Goal: Check status: Check status

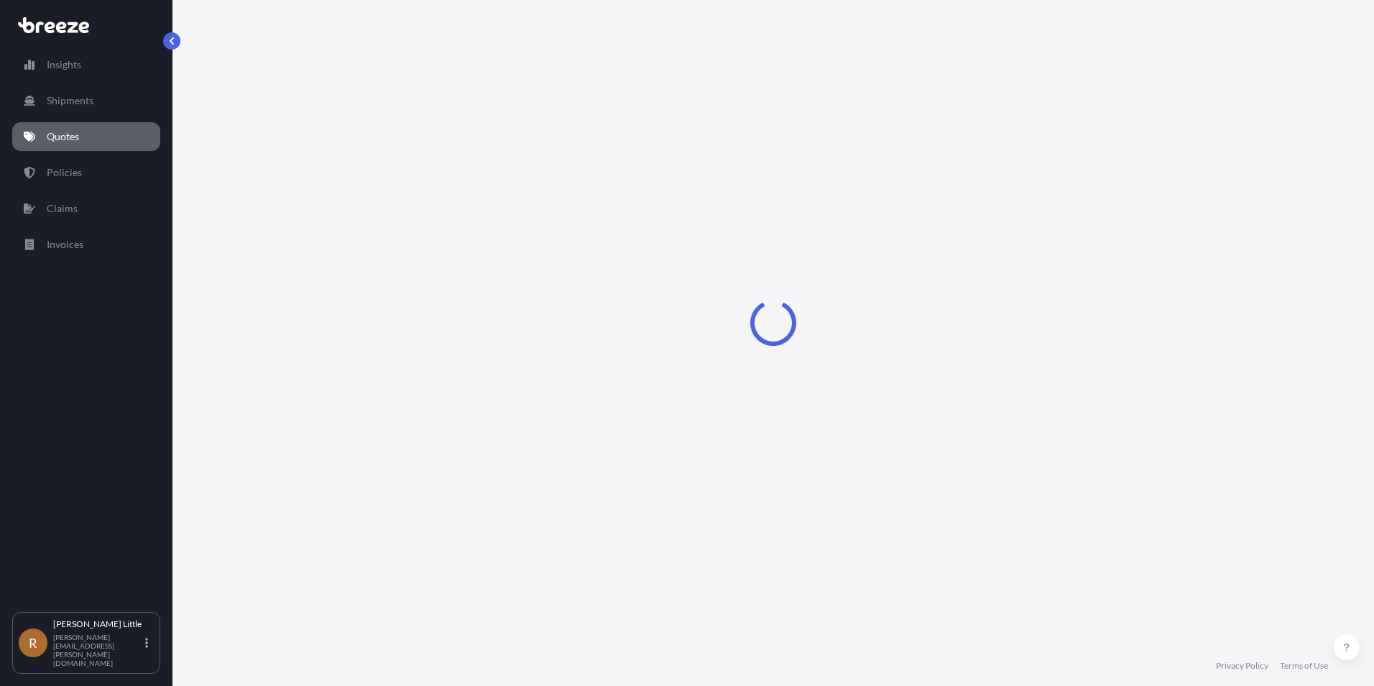
select select "Sea"
select select "Road"
select select "2"
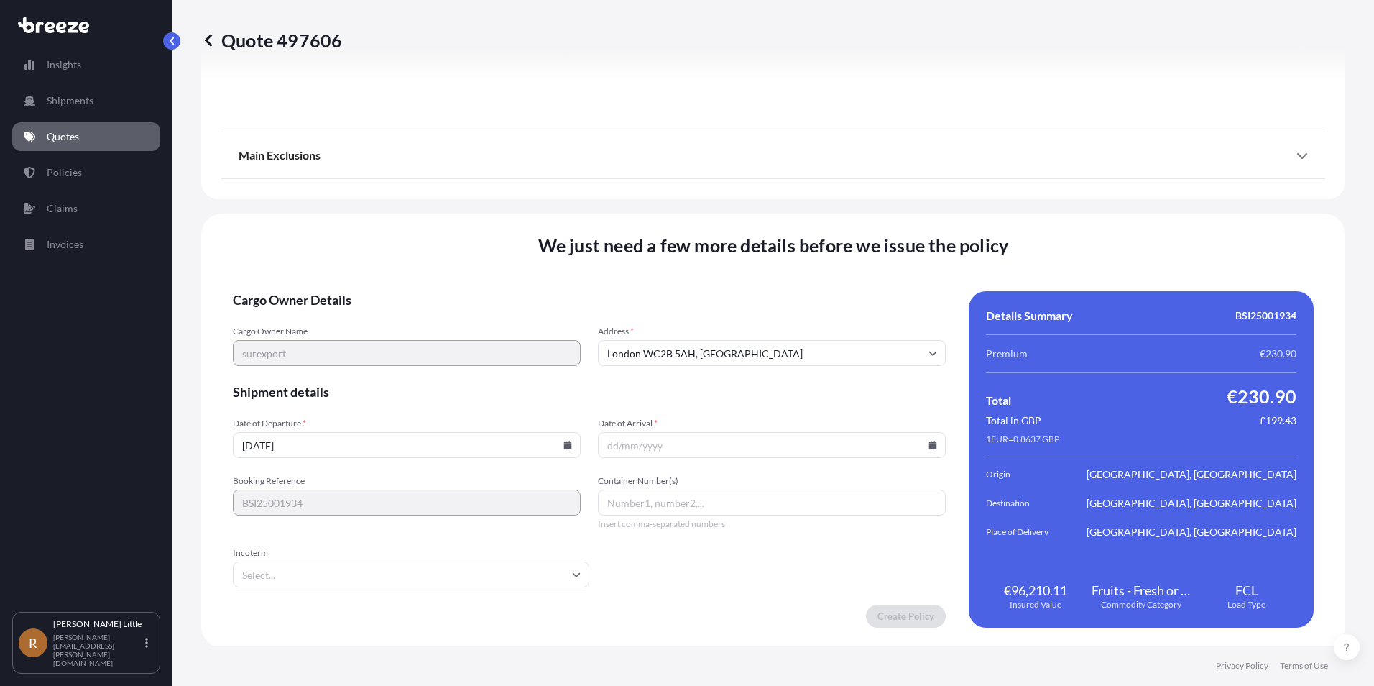
scroll to position [1711, 0]
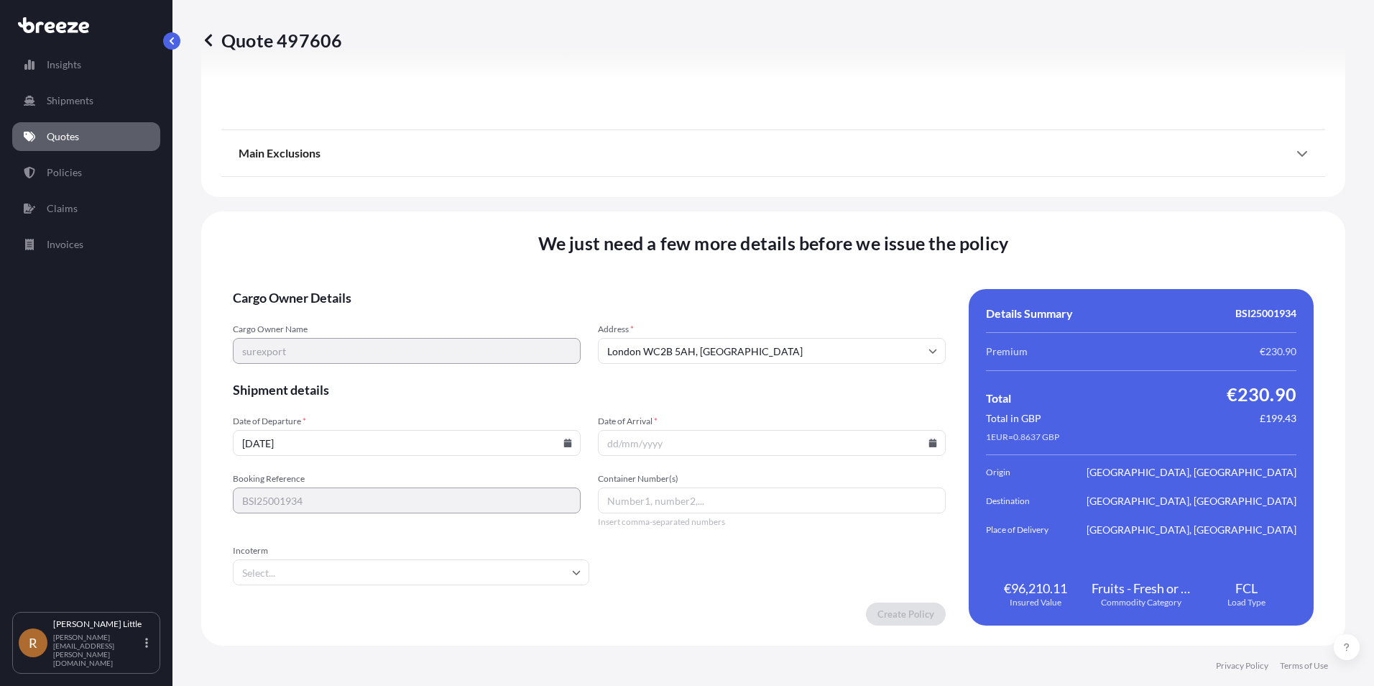
click at [437, 439] on input "[DATE]" at bounding box center [407, 443] width 348 height 26
click at [564, 440] on icon at bounding box center [568, 442] width 8 height 9
click at [503, 339] on button "24" at bounding box center [506, 342] width 23 height 23
type input "[DATE]"
click at [737, 429] on div "Date of Arrival *" at bounding box center [772, 435] width 348 height 40
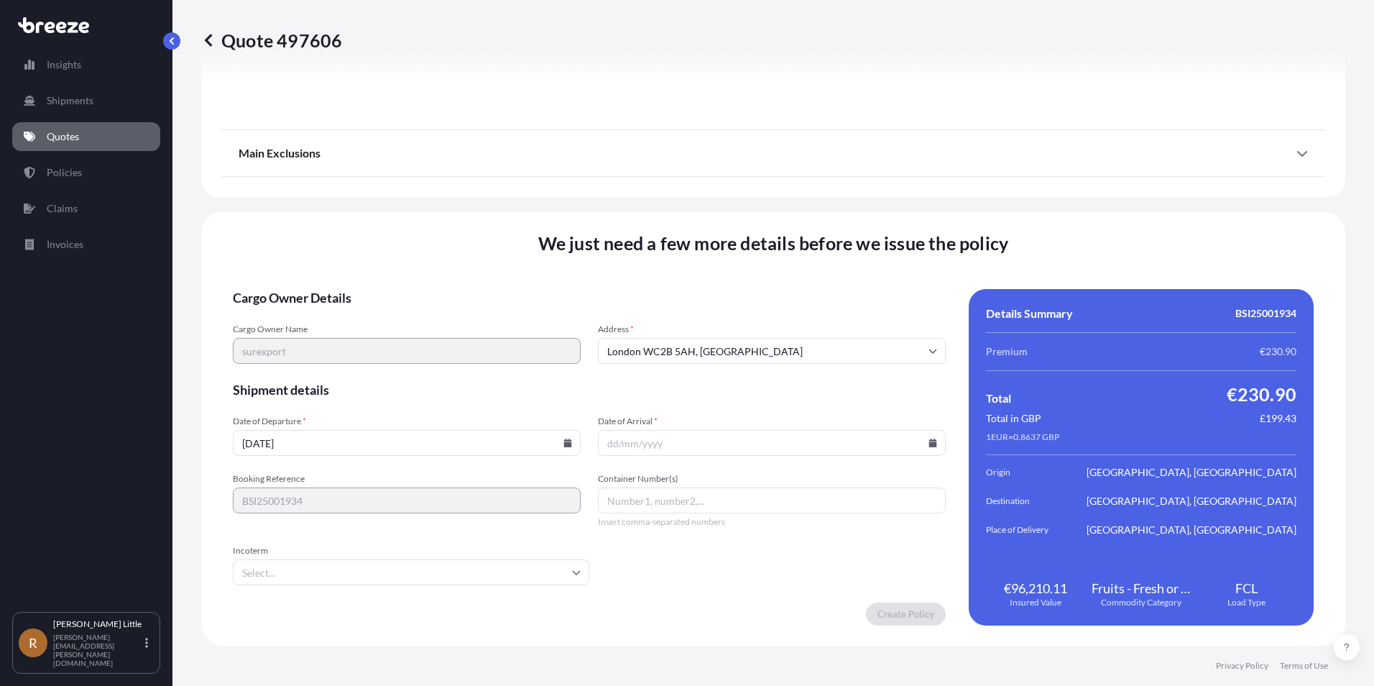
click at [736, 437] on input "Date of Arrival *" at bounding box center [772, 443] width 348 height 26
click at [930, 448] on input "Date of Arrival *" at bounding box center [772, 443] width 348 height 26
click at [929, 444] on icon at bounding box center [933, 442] width 8 height 9
click at [865, 198] on icon at bounding box center [865, 201] width 4 height 8
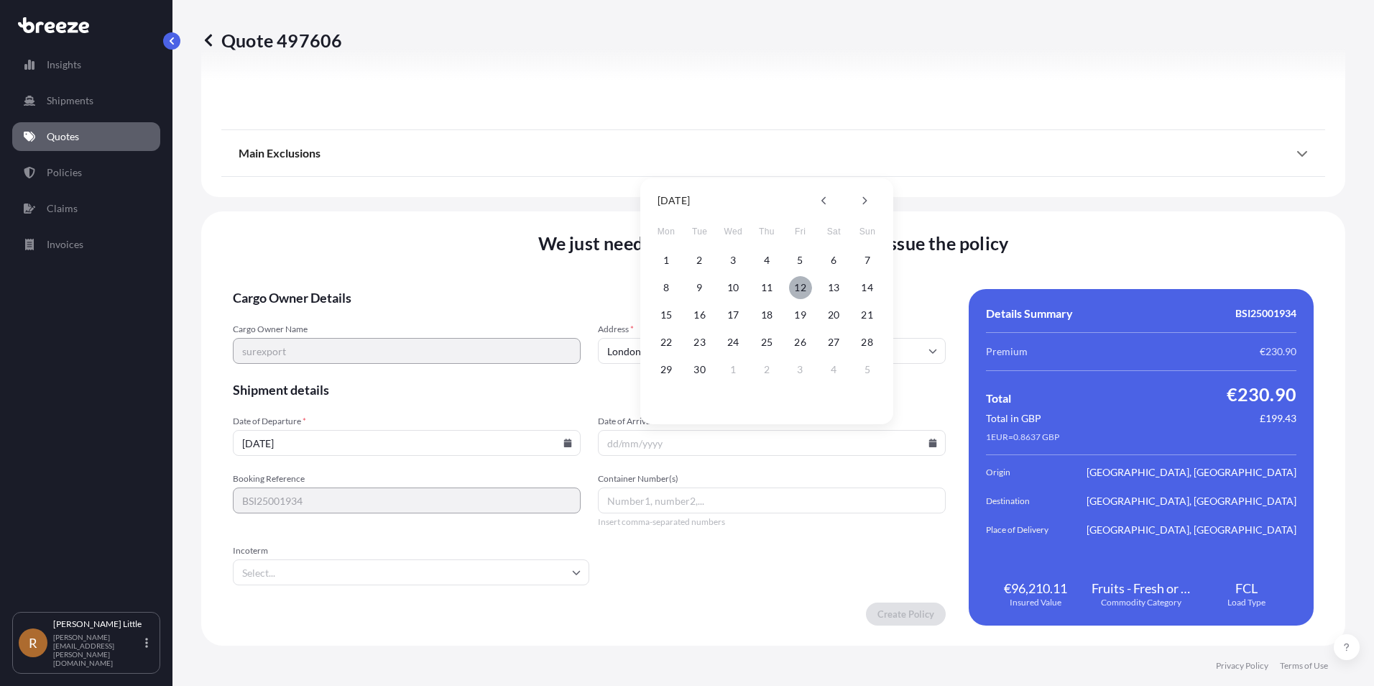
click at [806, 287] on button "12" at bounding box center [800, 287] width 23 height 23
type input "[DATE]"
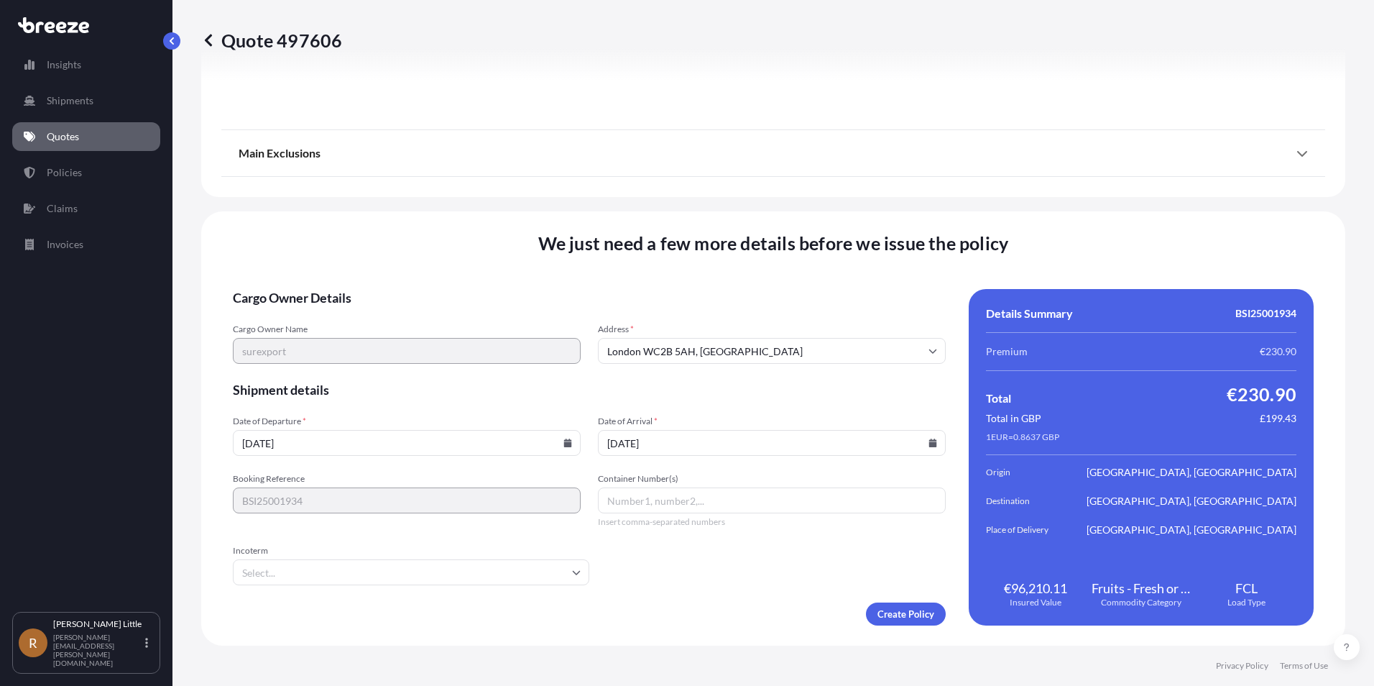
click at [665, 503] on input "Container Number(s)" at bounding box center [772, 500] width 348 height 26
type input "MNBU3875484"
click at [520, 569] on input "Incoterm" at bounding box center [411, 572] width 357 height 26
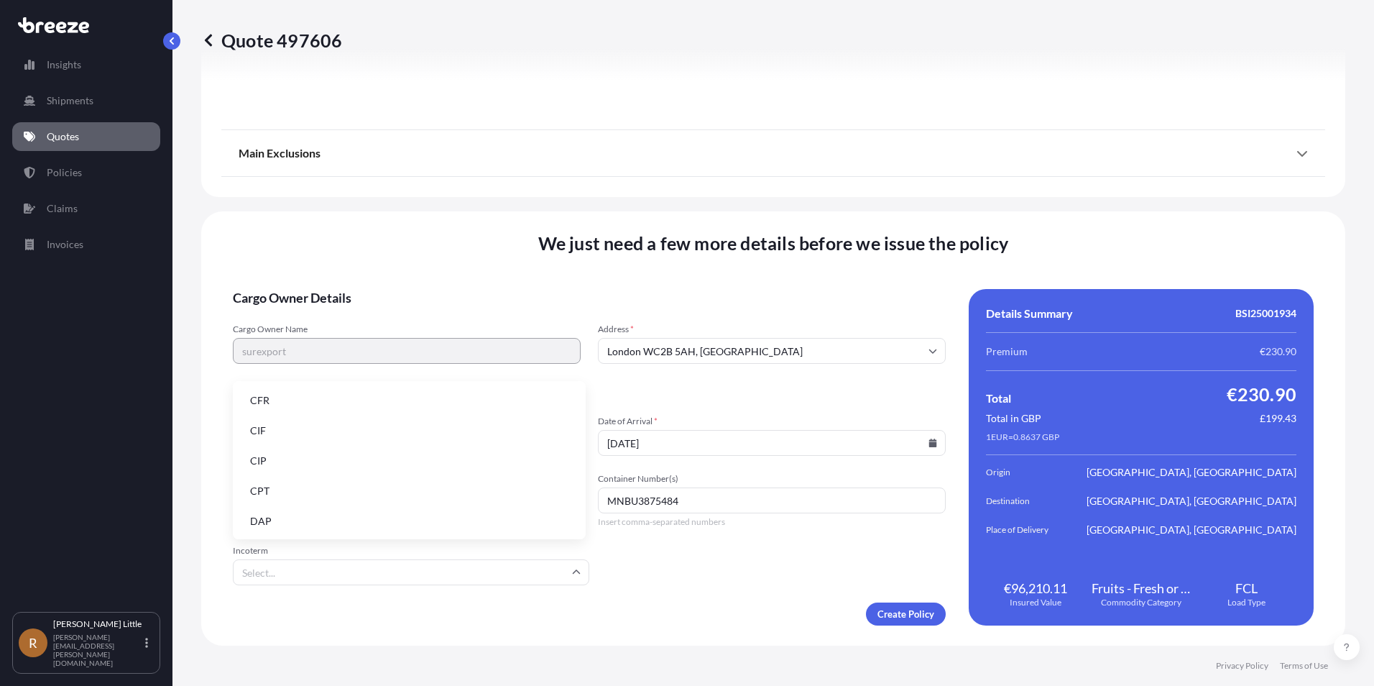
click at [305, 512] on li "DAP" at bounding box center [409, 520] width 341 height 27
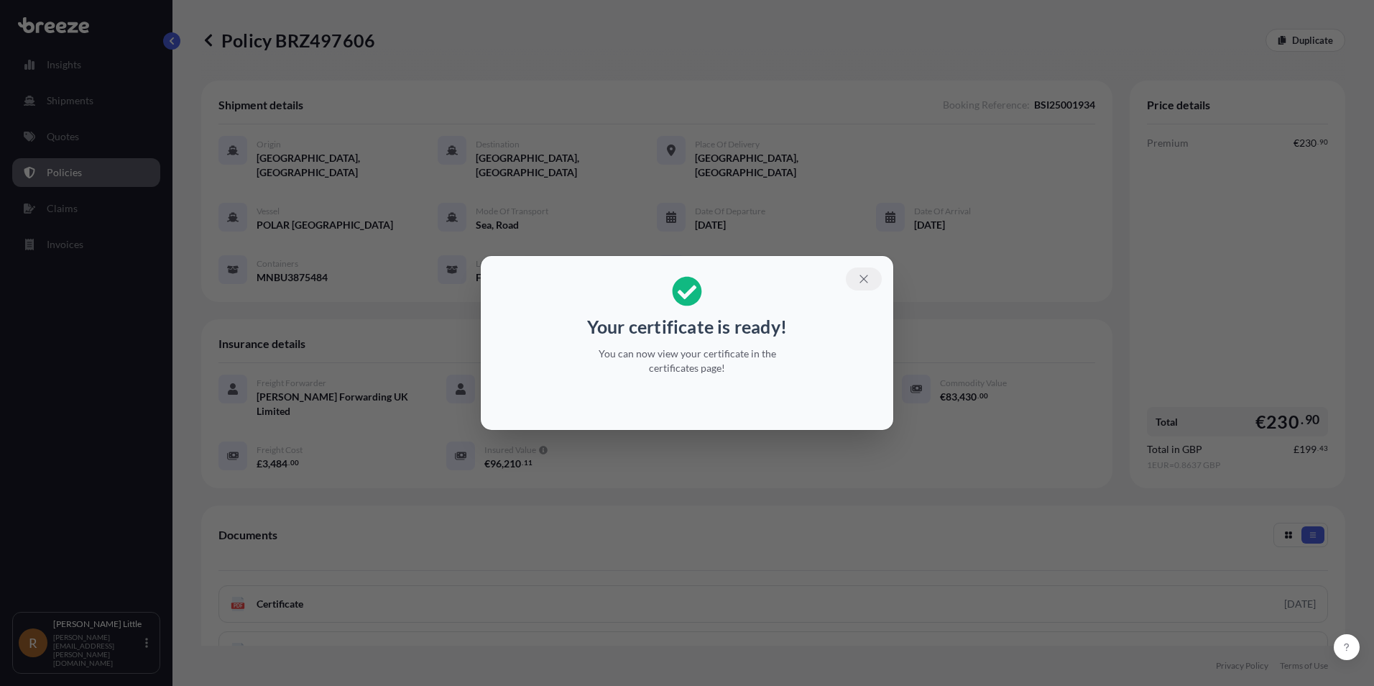
click at [861, 280] on icon "button" at bounding box center [864, 278] width 13 height 13
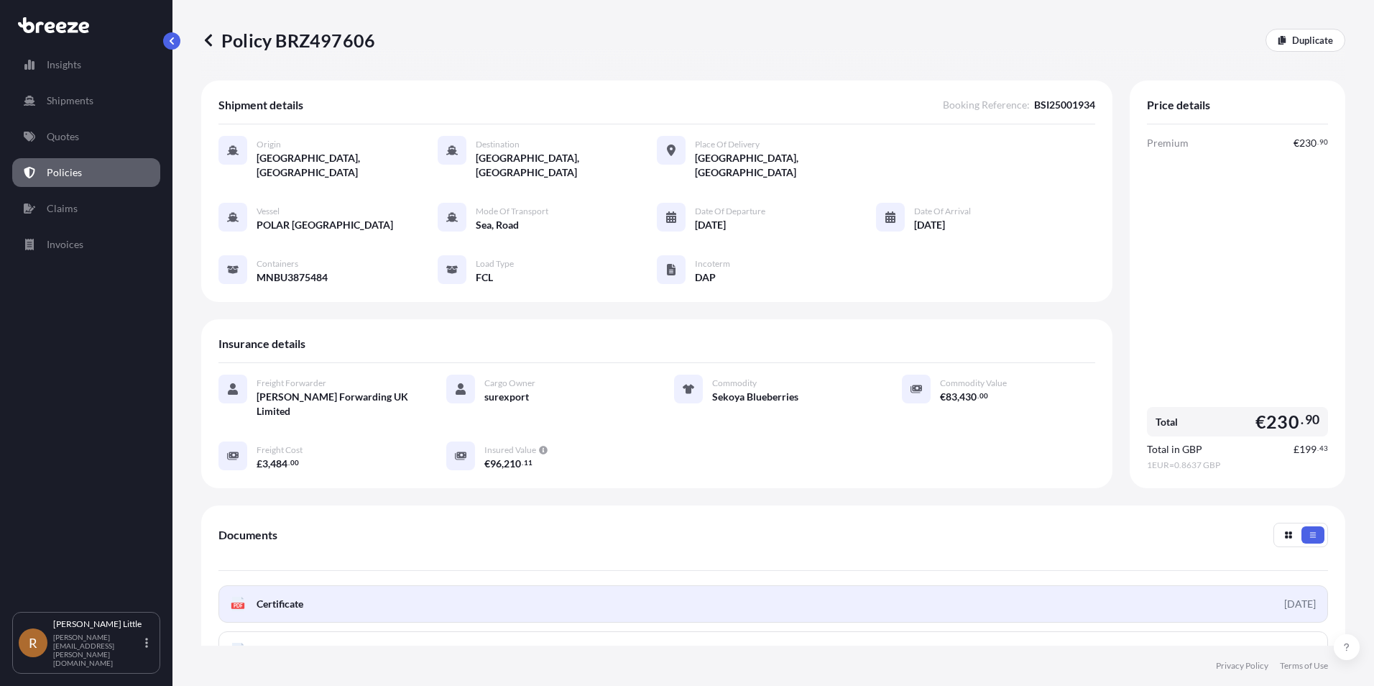
click at [300, 597] on span "Certificate" at bounding box center [280, 604] width 47 height 14
